Goal: Task Accomplishment & Management: Use online tool/utility

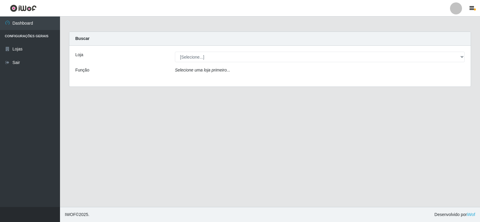
click at [459, 66] on div "Loja [Selecione...] Rede Compras Supermercados - LOJA 2 Função Selecione uma lo…" at bounding box center [269, 66] width 401 height 41
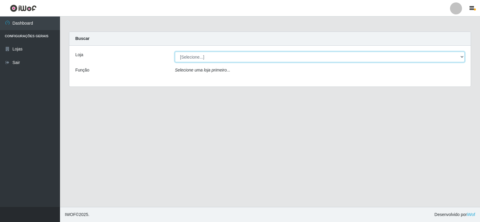
click at [458, 56] on select "[Selecione...] Rede Compras Supermercados - LOJA 2" at bounding box center [320, 57] width 290 height 10
select select "161"
click at [175, 52] on select "[Selecione...] Rede Compras Supermercados - LOJA 2" at bounding box center [320, 57] width 290 height 10
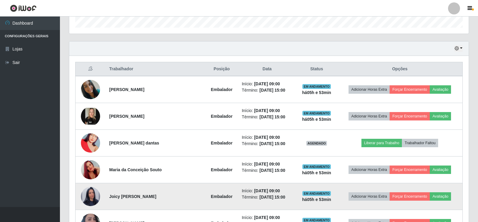
scroll to position [180, 0]
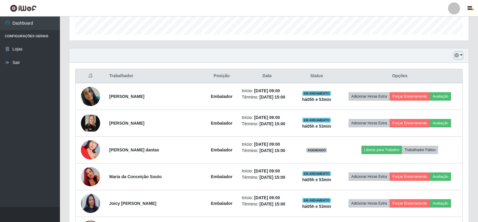
click at [462, 55] on button "button" at bounding box center [458, 55] width 8 height 7
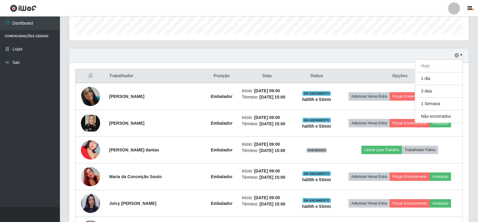
click at [477, 58] on div "Carregando... Buscar Recarregando em 19 segundos... Loja [Selecione...] Rede Co…" at bounding box center [269, 161] width 418 height 618
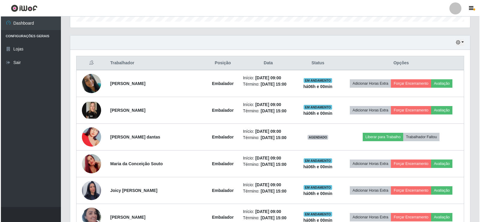
scroll to position [204, 0]
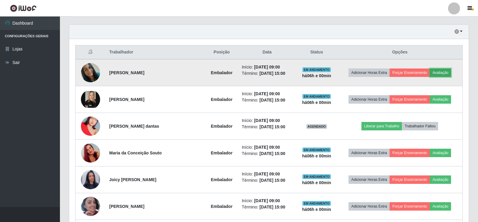
click at [440, 72] on button "Avaliação" at bounding box center [440, 72] width 21 height 8
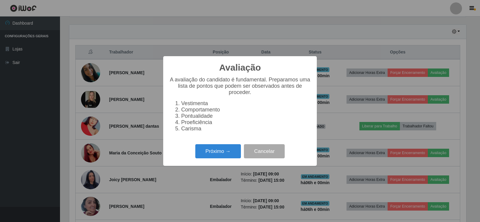
scroll to position [124, 397]
click at [222, 158] on button "Próximo →" at bounding box center [218, 151] width 46 height 14
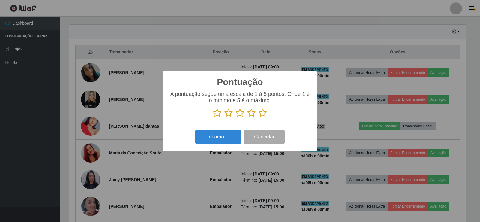
scroll to position [299608, 299336]
click at [261, 114] on icon at bounding box center [262, 112] width 8 height 9
click at [258, 117] on input "radio" at bounding box center [258, 117] width 0 height 0
click at [230, 138] on button "Próximo →" at bounding box center [218, 136] width 46 height 14
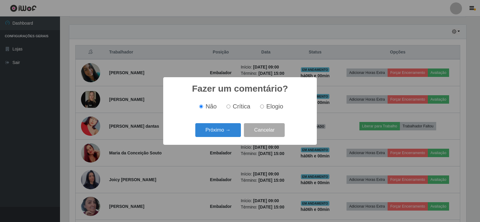
click at [231, 138] on div "Fazer um comentário? × Não Crítica Elogio Próximo → Cancelar" at bounding box center [239, 110] width 153 height 67
click at [232, 134] on button "Próximo →" at bounding box center [218, 130] width 46 height 14
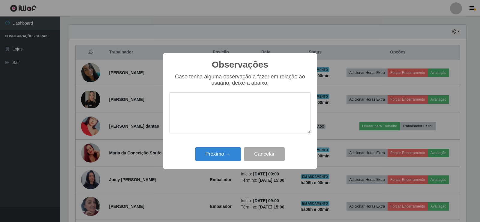
click at [233, 147] on div "Próximo → Cancelar" at bounding box center [239, 153] width 141 height 17
click at [234, 150] on button "Próximo →" at bounding box center [218, 154] width 46 height 14
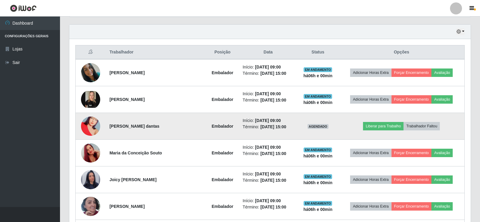
scroll to position [124, 400]
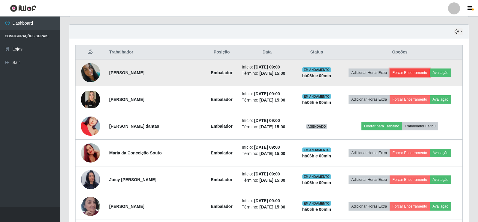
click at [412, 70] on button "Forçar Encerramento" at bounding box center [410, 72] width 40 height 8
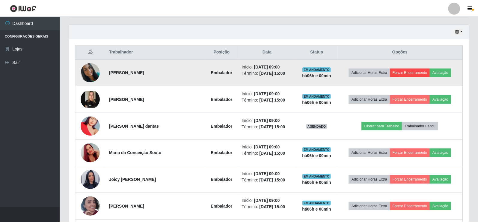
scroll to position [124, 397]
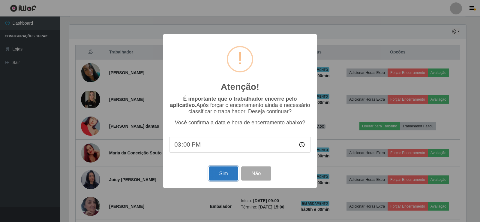
click at [222, 170] on button "Sim" at bounding box center [223, 173] width 29 height 14
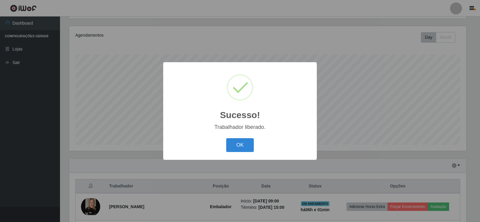
click at [241, 138] on div "OK Cancel" at bounding box center [239, 144] width 141 height 17
click at [245, 143] on button "OK" at bounding box center [240, 145] width 28 height 14
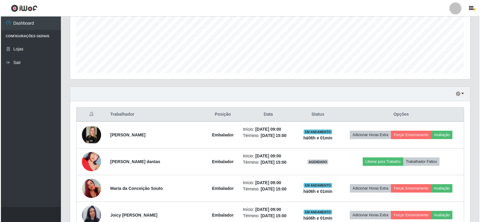
scroll to position [160, 0]
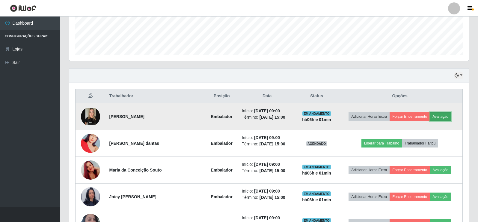
click at [438, 115] on button "Avaliação" at bounding box center [440, 116] width 21 height 8
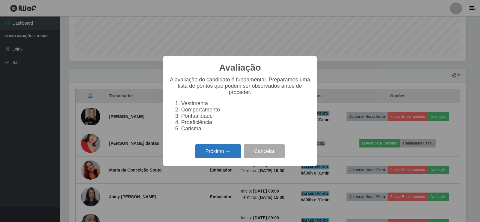
click at [221, 150] on button "Próximo →" at bounding box center [218, 151] width 46 height 14
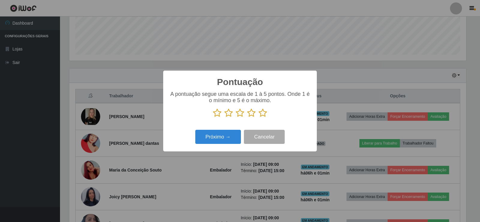
scroll to position [299608, 299336]
click at [262, 112] on icon at bounding box center [262, 112] width 8 height 9
click at [258, 117] on input "radio" at bounding box center [258, 117] width 0 height 0
click at [236, 134] on button "Próximo →" at bounding box center [218, 136] width 46 height 14
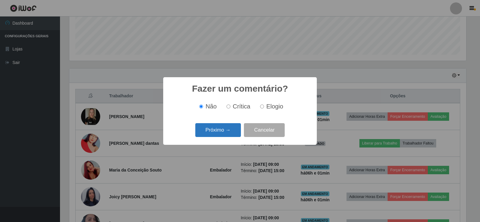
click at [228, 132] on button "Próximo →" at bounding box center [218, 130] width 46 height 14
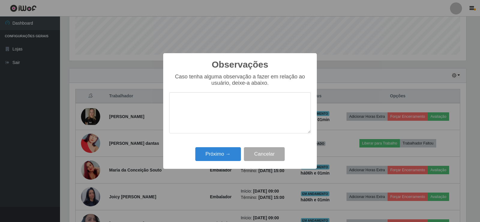
click at [224, 145] on div "Observações × Caso tenha alguma observação a fazer em relação ao usuário, deixe…" at bounding box center [239, 110] width 153 height 115
click at [227, 149] on button "Próximo →" at bounding box center [218, 154] width 46 height 14
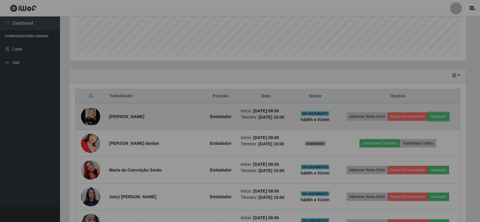
scroll to position [124, 400]
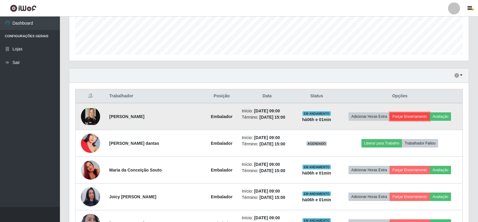
click at [406, 116] on button "Forçar Encerramento" at bounding box center [410, 116] width 40 height 8
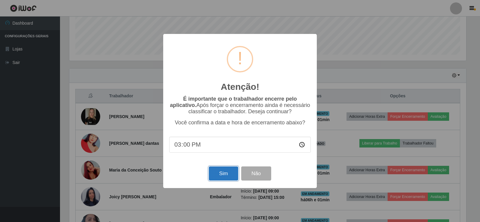
click at [217, 174] on button "Sim" at bounding box center [223, 173] width 29 height 14
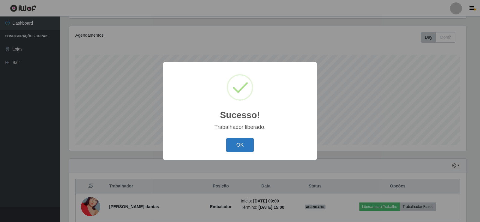
click at [244, 150] on button "OK" at bounding box center [240, 145] width 28 height 14
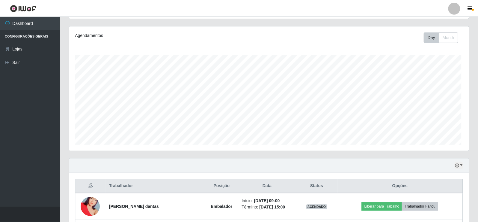
scroll to position [0, 0]
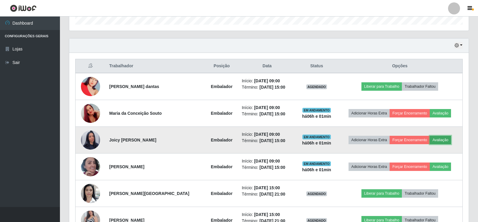
click at [441, 140] on button "Avaliação" at bounding box center [440, 139] width 21 height 8
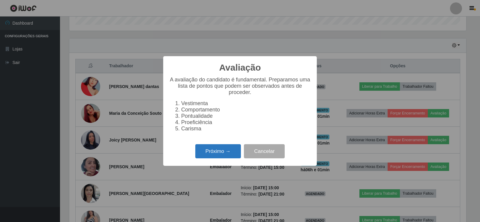
click at [197, 151] on button "Próximo →" at bounding box center [218, 151] width 46 height 14
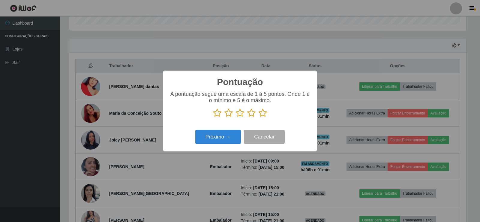
click at [264, 115] on icon at bounding box center [262, 112] width 8 height 9
click at [258, 117] on input "radio" at bounding box center [258, 117] width 0 height 0
click at [227, 136] on button "Próximo →" at bounding box center [218, 136] width 46 height 14
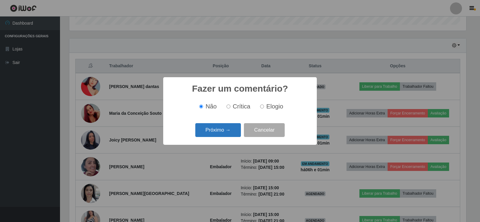
click at [229, 131] on button "Próximo →" at bounding box center [218, 130] width 46 height 14
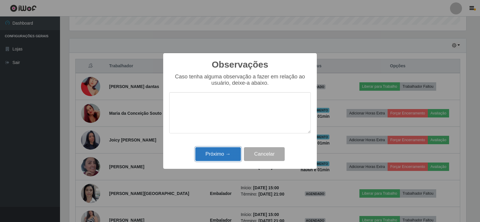
click at [227, 152] on button "Próximo →" at bounding box center [218, 154] width 46 height 14
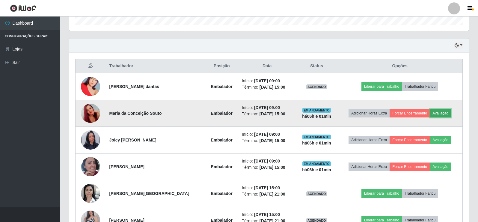
click at [443, 115] on button "Avaliação" at bounding box center [440, 113] width 21 height 8
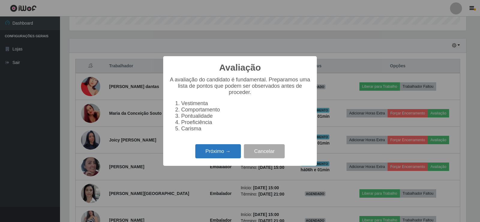
click at [229, 155] on button "Próximo →" at bounding box center [218, 151] width 46 height 14
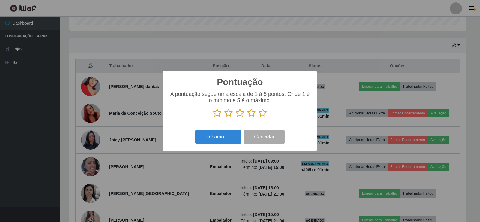
click at [261, 111] on icon at bounding box center [262, 112] width 8 height 9
click at [258, 117] on input "radio" at bounding box center [258, 117] width 0 height 0
click at [227, 131] on button "Próximo →" at bounding box center [218, 136] width 46 height 14
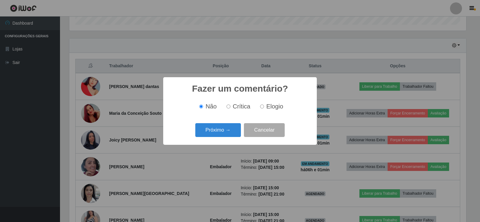
click at [227, 131] on button "Próximo →" at bounding box center [218, 130] width 46 height 14
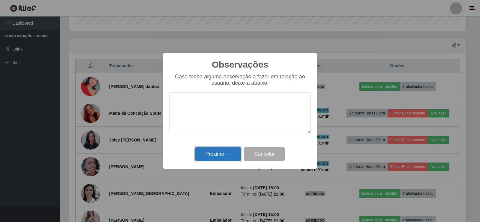
click at [225, 156] on button "Próximo →" at bounding box center [218, 154] width 46 height 14
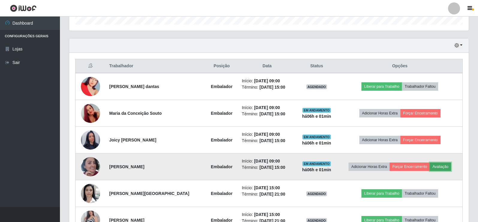
click at [443, 165] on button "Avaliação" at bounding box center [440, 166] width 21 height 8
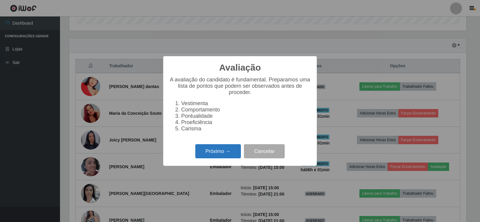
click at [203, 150] on button "Próximo →" at bounding box center [218, 151] width 46 height 14
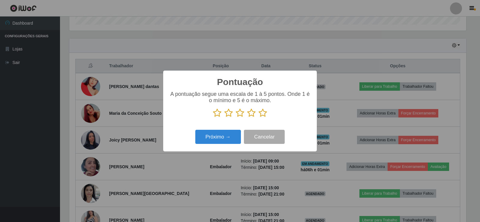
drag, startPoint x: 264, startPoint y: 113, endPoint x: 240, endPoint y: 120, distance: 24.9
click at [264, 113] on icon at bounding box center [262, 112] width 8 height 9
click at [258, 117] on input "radio" at bounding box center [258, 117] width 0 height 0
click at [219, 134] on button "Próximo →" at bounding box center [218, 136] width 46 height 14
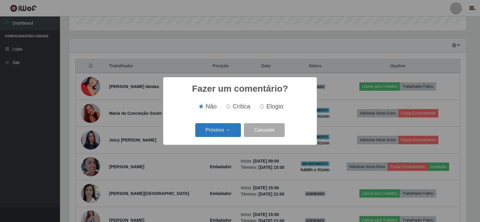
click at [224, 125] on button "Próximo →" at bounding box center [218, 130] width 46 height 14
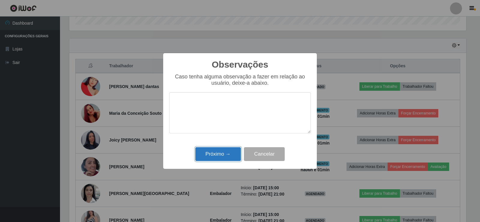
click at [220, 154] on button "Próximo →" at bounding box center [218, 154] width 46 height 14
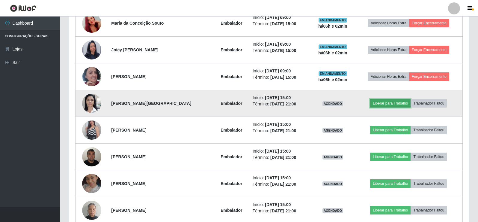
click at [385, 102] on button "Liberar para Trabalho" at bounding box center [390, 103] width 40 height 8
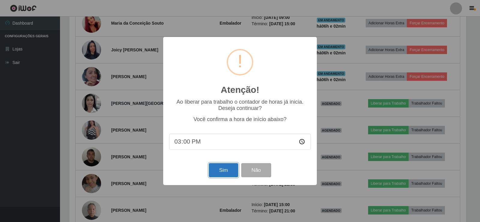
click at [226, 171] on button "Sim" at bounding box center [223, 170] width 29 height 14
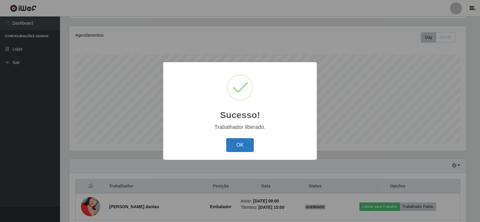
click at [257, 147] on div "OK Cancel" at bounding box center [239, 144] width 141 height 17
drag, startPoint x: 248, startPoint y: 147, endPoint x: 255, endPoint y: 143, distance: 8.1
click at [248, 147] on button "OK" at bounding box center [240, 145] width 28 height 14
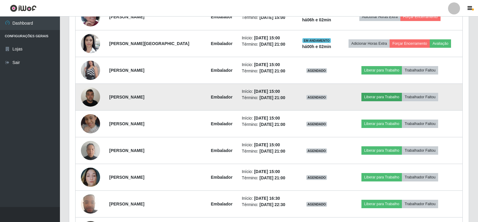
scroll to position [340, 0]
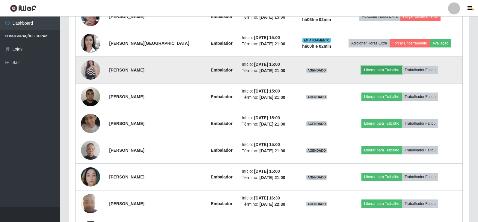
click at [387, 66] on button "Liberar para Trabalho" at bounding box center [381, 70] width 40 height 8
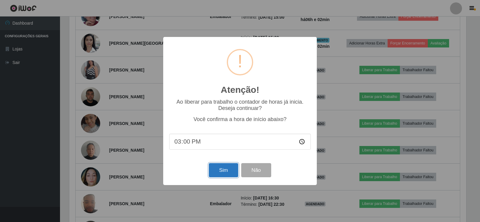
click at [227, 172] on button "Sim" at bounding box center [223, 170] width 29 height 14
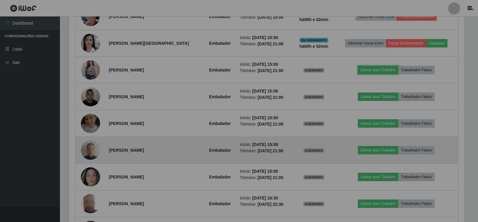
scroll to position [124, 400]
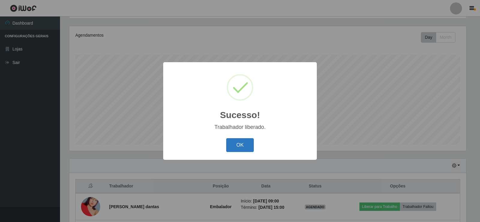
click at [247, 142] on button "OK" at bounding box center [240, 145] width 28 height 14
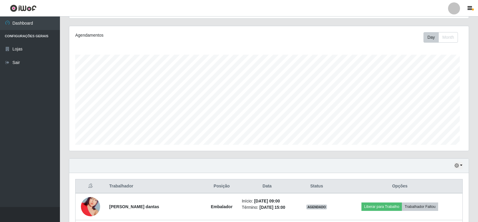
scroll to position [299608, 299333]
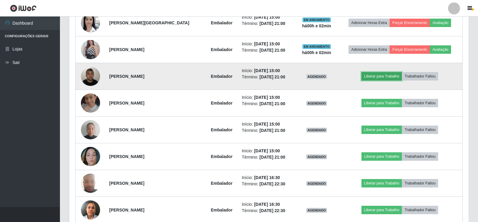
click at [385, 75] on button "Liberar para Trabalho" at bounding box center [381, 76] width 40 height 8
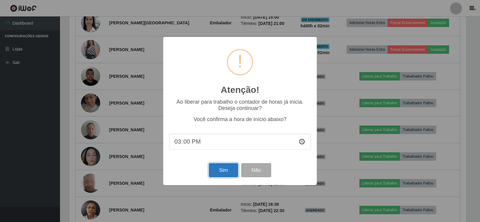
click at [225, 170] on button "Sim" at bounding box center [223, 170] width 29 height 14
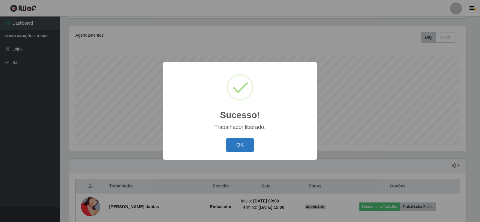
click at [236, 150] on button "OK" at bounding box center [240, 145] width 28 height 14
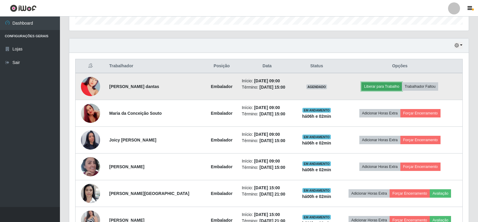
click at [382, 89] on button "Liberar para Trabalho" at bounding box center [381, 86] width 40 height 8
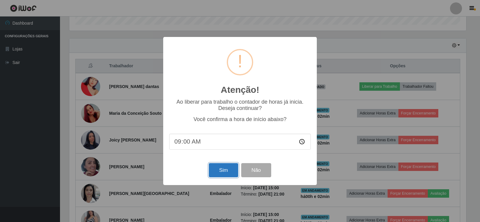
click at [217, 175] on button "Sim" at bounding box center [223, 170] width 29 height 14
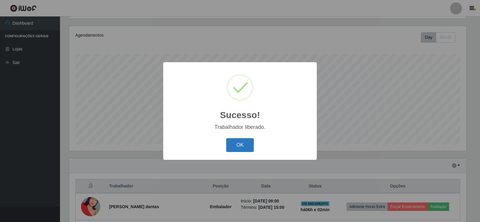
click at [229, 148] on button "OK" at bounding box center [240, 145] width 28 height 14
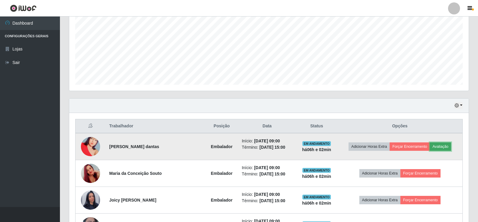
click at [436, 145] on button "Avaliação" at bounding box center [440, 146] width 21 height 8
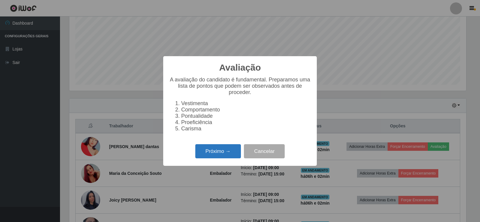
click at [212, 154] on button "Próximo →" at bounding box center [218, 151] width 46 height 14
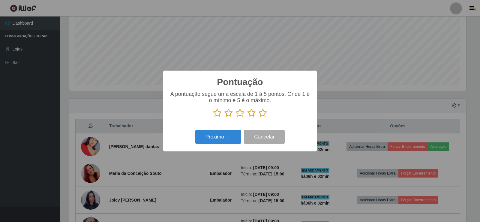
click at [259, 115] on icon at bounding box center [262, 112] width 8 height 9
click at [258, 117] on input "radio" at bounding box center [258, 117] width 0 height 0
click at [222, 139] on button "Próximo →" at bounding box center [218, 136] width 46 height 14
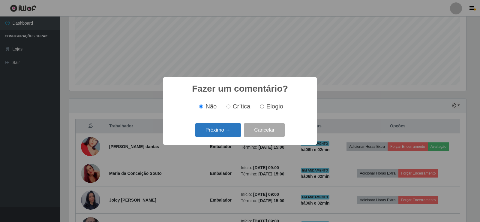
click at [226, 130] on button "Próximo →" at bounding box center [218, 130] width 46 height 14
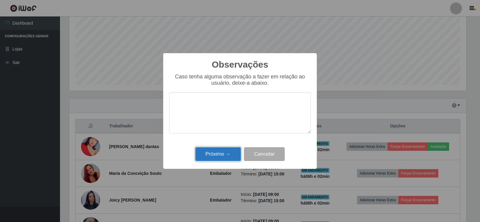
click at [226, 156] on button "Próximo →" at bounding box center [218, 154] width 46 height 14
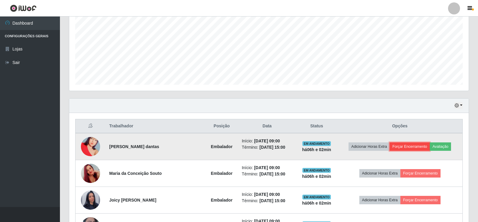
click at [411, 147] on button "Forçar Encerramento" at bounding box center [410, 146] width 40 height 8
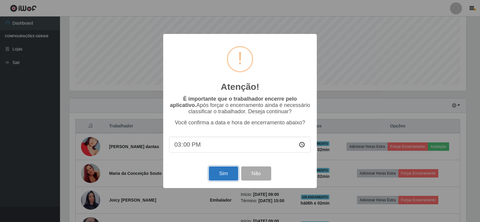
click at [231, 171] on button "Sim" at bounding box center [223, 173] width 29 height 14
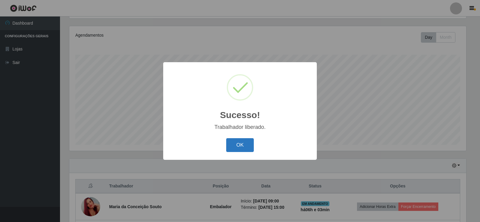
click at [242, 141] on button "OK" at bounding box center [240, 145] width 28 height 14
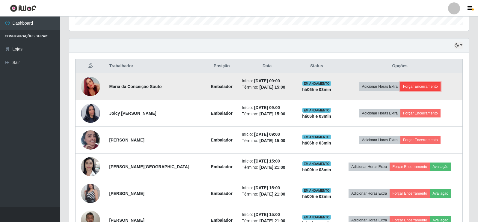
click at [424, 83] on button "Forçar Encerramento" at bounding box center [420, 86] width 40 height 8
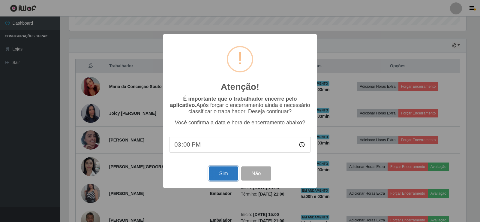
click at [219, 174] on button "Sim" at bounding box center [223, 173] width 29 height 14
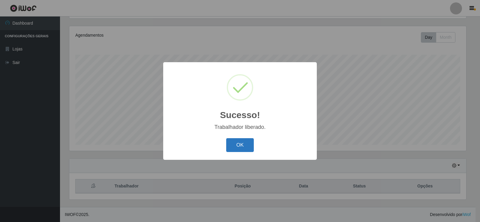
click at [245, 138] on button "OK" at bounding box center [240, 145] width 28 height 14
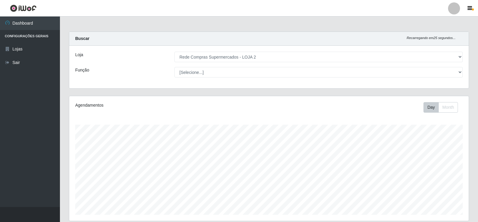
click at [252, 117] on div "Agendamentos Day Month 28/08 Agendamentos 48" at bounding box center [269, 158] width 400 height 124
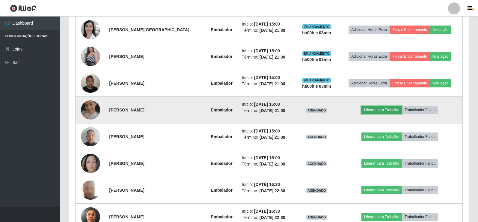
click at [384, 111] on button "Liberar para Trabalho" at bounding box center [381, 110] width 40 height 8
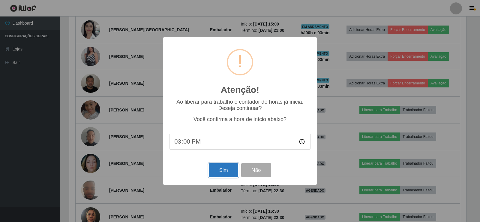
click at [221, 171] on button "Sim" at bounding box center [223, 170] width 29 height 14
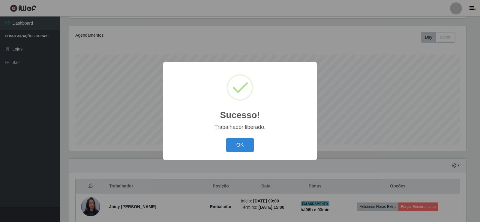
click at [244, 148] on button "OK" at bounding box center [240, 145] width 28 height 14
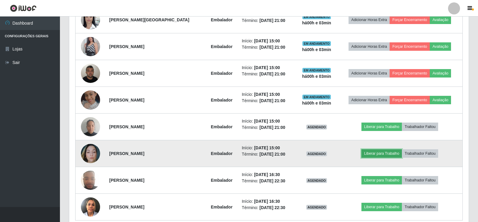
click at [388, 155] on button "Liberar para Trabalho" at bounding box center [381, 153] width 40 height 8
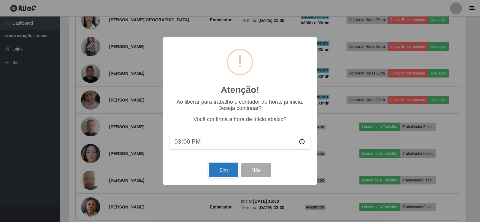
click at [212, 171] on button "Sim" at bounding box center [223, 170] width 29 height 14
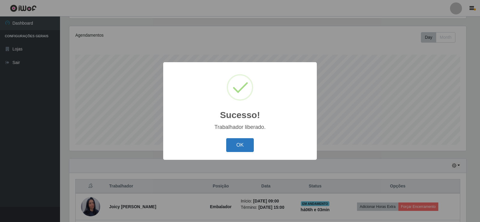
click at [237, 147] on button "OK" at bounding box center [240, 145] width 28 height 14
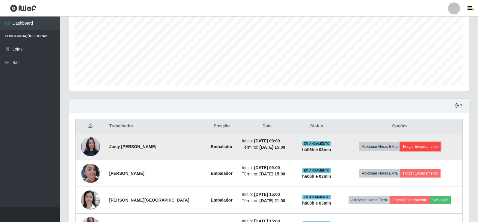
click at [415, 147] on button "Forçar Encerramento" at bounding box center [420, 146] width 40 height 8
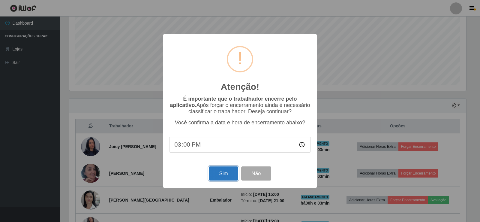
click at [217, 176] on button "Sim" at bounding box center [223, 173] width 29 height 14
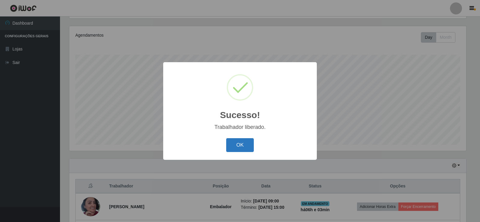
click at [240, 142] on button "OK" at bounding box center [240, 145] width 28 height 14
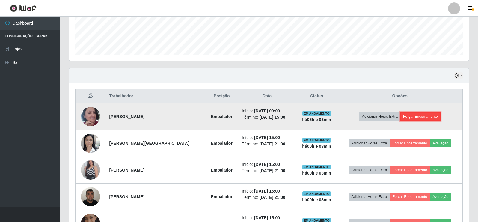
click at [415, 115] on button "Forçar Encerramento" at bounding box center [420, 116] width 40 height 8
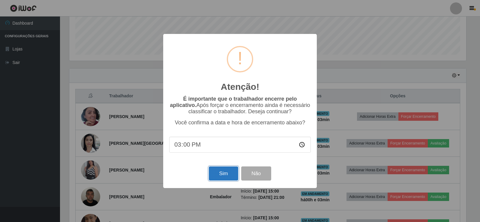
click at [218, 172] on button "Sim" at bounding box center [223, 173] width 29 height 14
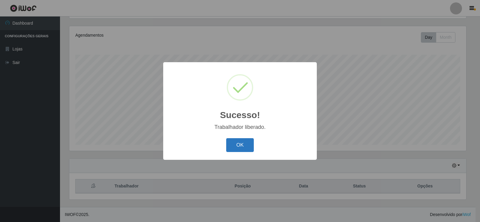
click at [236, 145] on button "OK" at bounding box center [240, 145] width 28 height 14
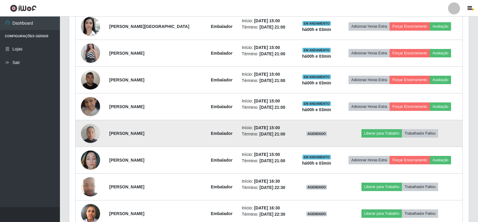
click at [88, 135] on img at bounding box center [90, 132] width 19 height 25
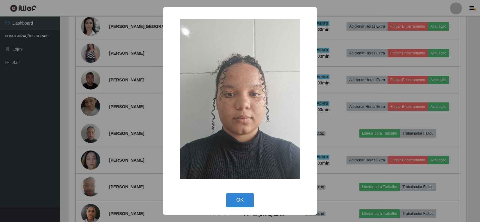
click at [94, 129] on div "× OK Cancel" at bounding box center [240, 111] width 480 height 222
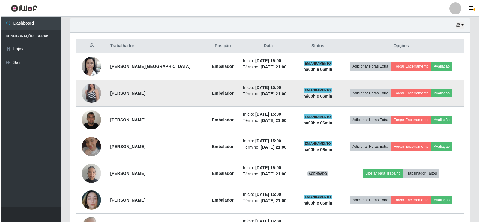
scroll to position [240, 0]
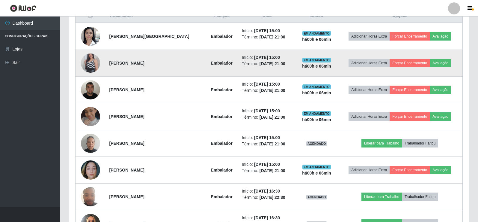
click at [91, 59] on img at bounding box center [90, 63] width 19 height 34
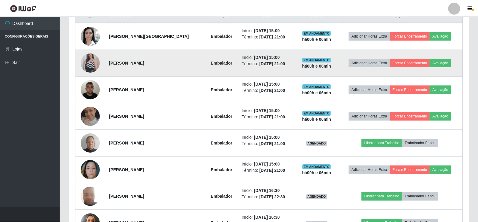
scroll to position [124, 397]
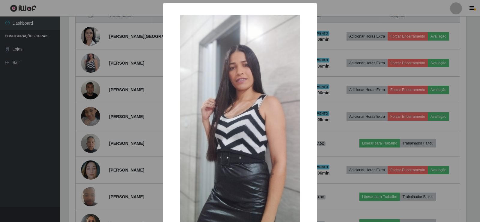
click at [95, 62] on div "× OK Cancel" at bounding box center [240, 111] width 480 height 222
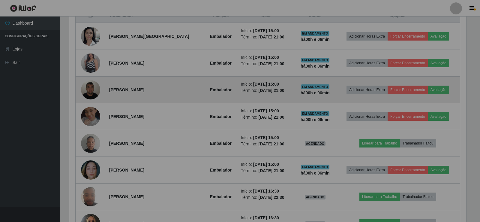
scroll to position [124, 400]
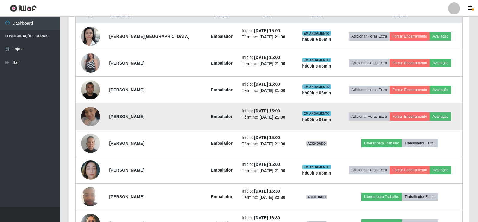
click at [92, 117] on img at bounding box center [90, 116] width 19 height 19
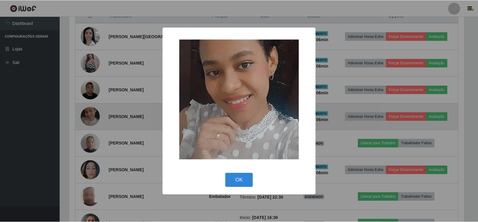
scroll to position [124, 397]
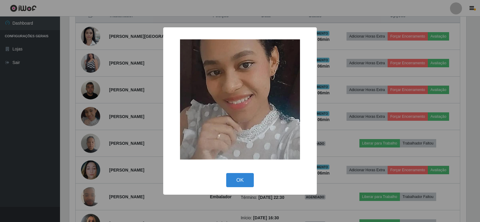
click at [106, 113] on div "× OK Cancel" at bounding box center [240, 111] width 480 height 222
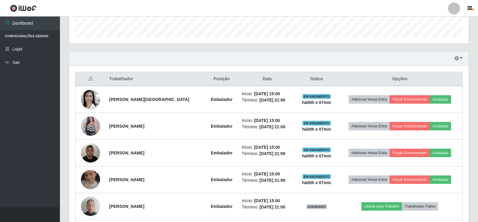
scroll to position [210, 0]
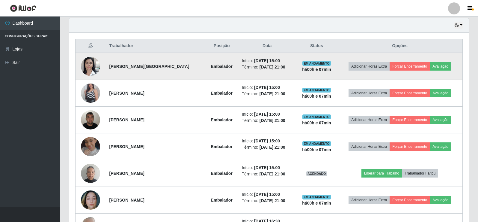
click at [94, 65] on img at bounding box center [90, 65] width 19 height 25
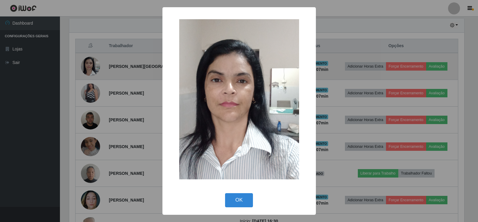
scroll to position [124, 397]
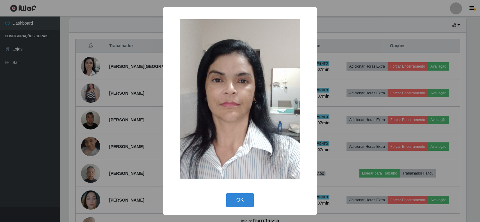
click at [97, 67] on div "× OK Cancel" at bounding box center [240, 111] width 480 height 222
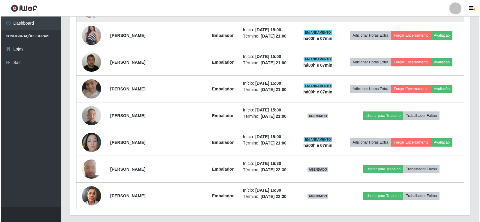
scroll to position [283, 0]
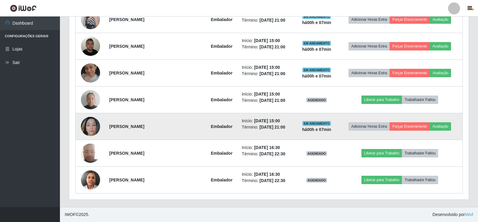
click at [94, 124] on img at bounding box center [90, 126] width 19 height 19
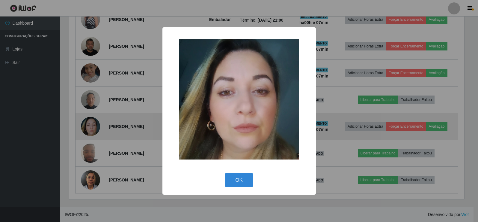
scroll to position [124, 397]
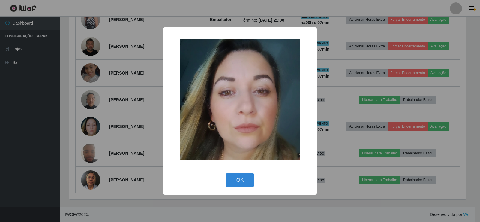
click at [96, 124] on div "× OK Cancel" at bounding box center [240, 111] width 480 height 222
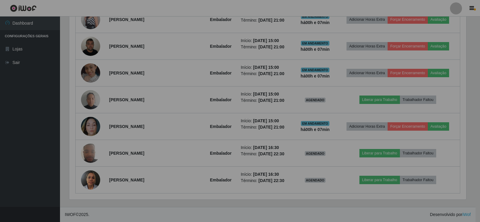
scroll to position [124, 400]
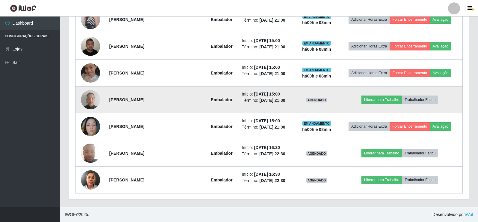
click at [86, 99] on img at bounding box center [90, 99] width 19 height 25
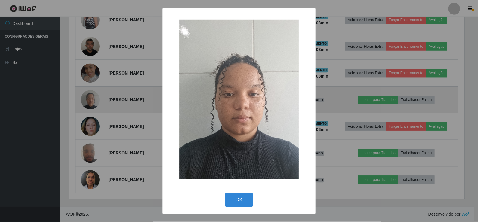
scroll to position [124, 397]
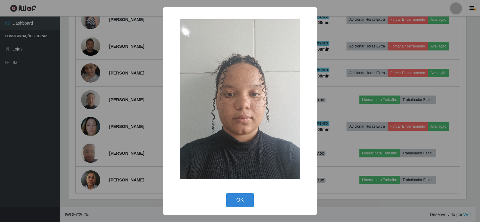
click at [103, 94] on div "× OK Cancel" at bounding box center [240, 111] width 480 height 222
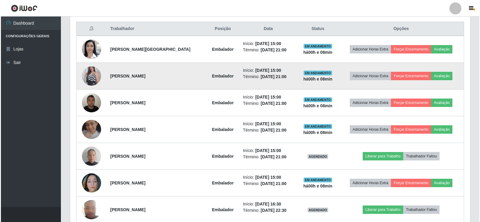
scroll to position [193, 0]
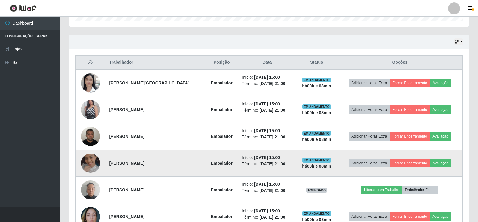
click at [90, 163] on img at bounding box center [90, 162] width 19 height 19
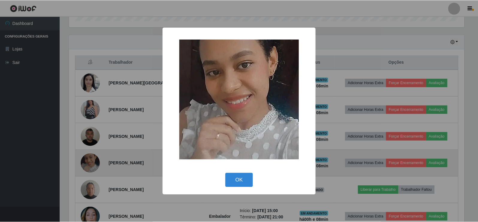
scroll to position [124, 397]
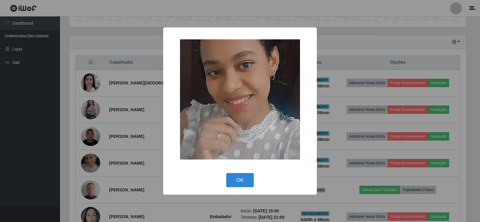
click at [111, 110] on div "× OK Cancel" at bounding box center [240, 111] width 480 height 222
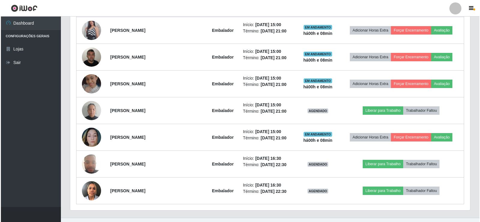
scroll to position [283, 0]
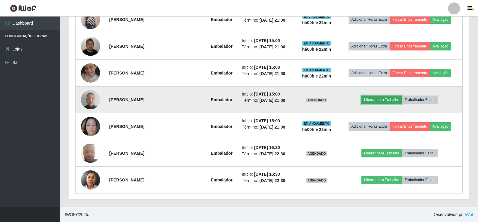
click at [379, 96] on button "Liberar para Trabalho" at bounding box center [381, 99] width 40 height 8
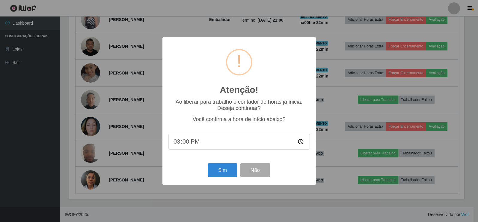
scroll to position [124, 397]
click at [185, 143] on input "15:00" at bounding box center [239, 141] width 141 height 16
type input "15:23"
click at [221, 169] on button "Sim" at bounding box center [223, 170] width 29 height 14
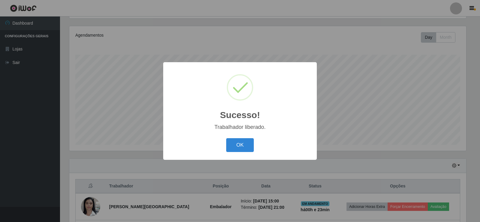
click at [233, 132] on div "Sucesso! × Trabalhador liberado. OK Cancel" at bounding box center [239, 110] width 153 height 97
click at [235, 142] on button "OK" at bounding box center [240, 145] width 28 height 14
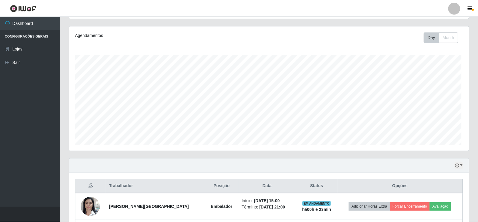
scroll to position [124, 400]
